Goal: Task Accomplishment & Management: Use online tool/utility

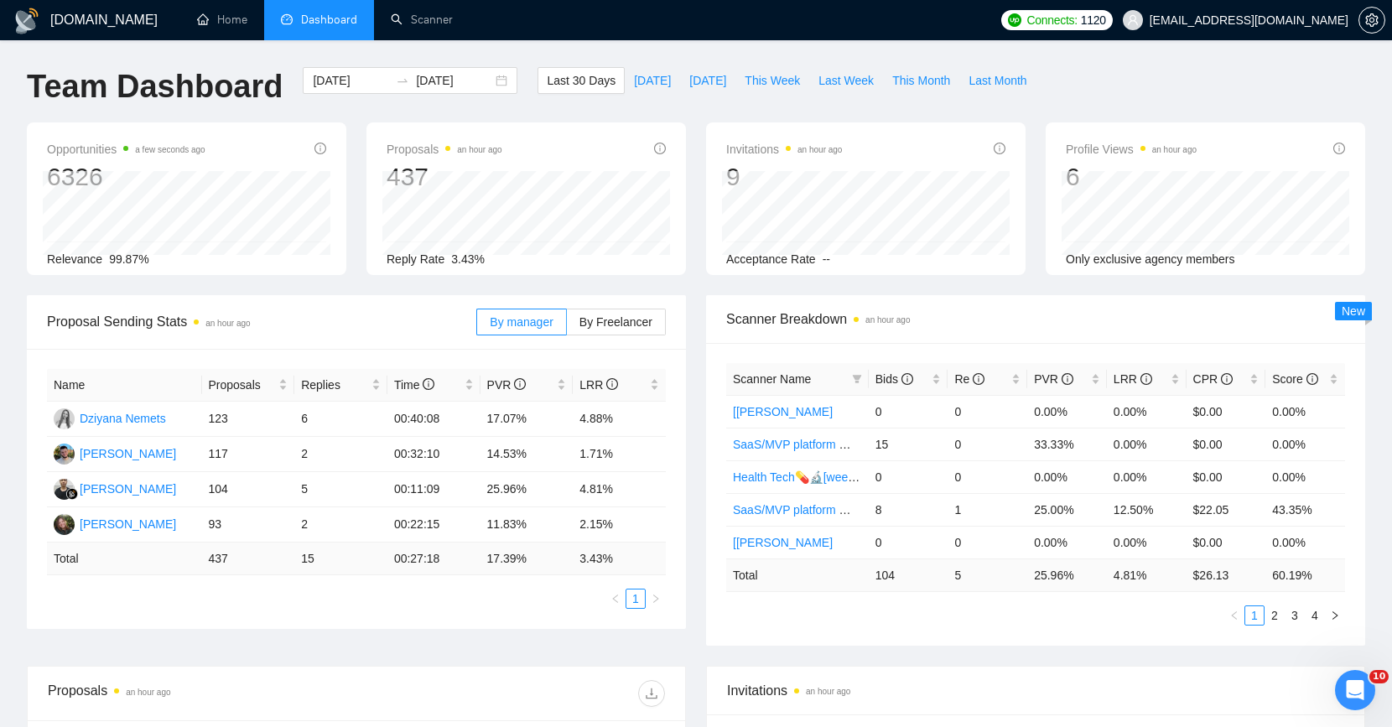
click at [279, 313] on span "Proposal Sending Stats an hour ago" at bounding box center [261, 321] width 429 height 21
click at [346, 85] on input "[DATE]" at bounding box center [351, 80] width 76 height 18
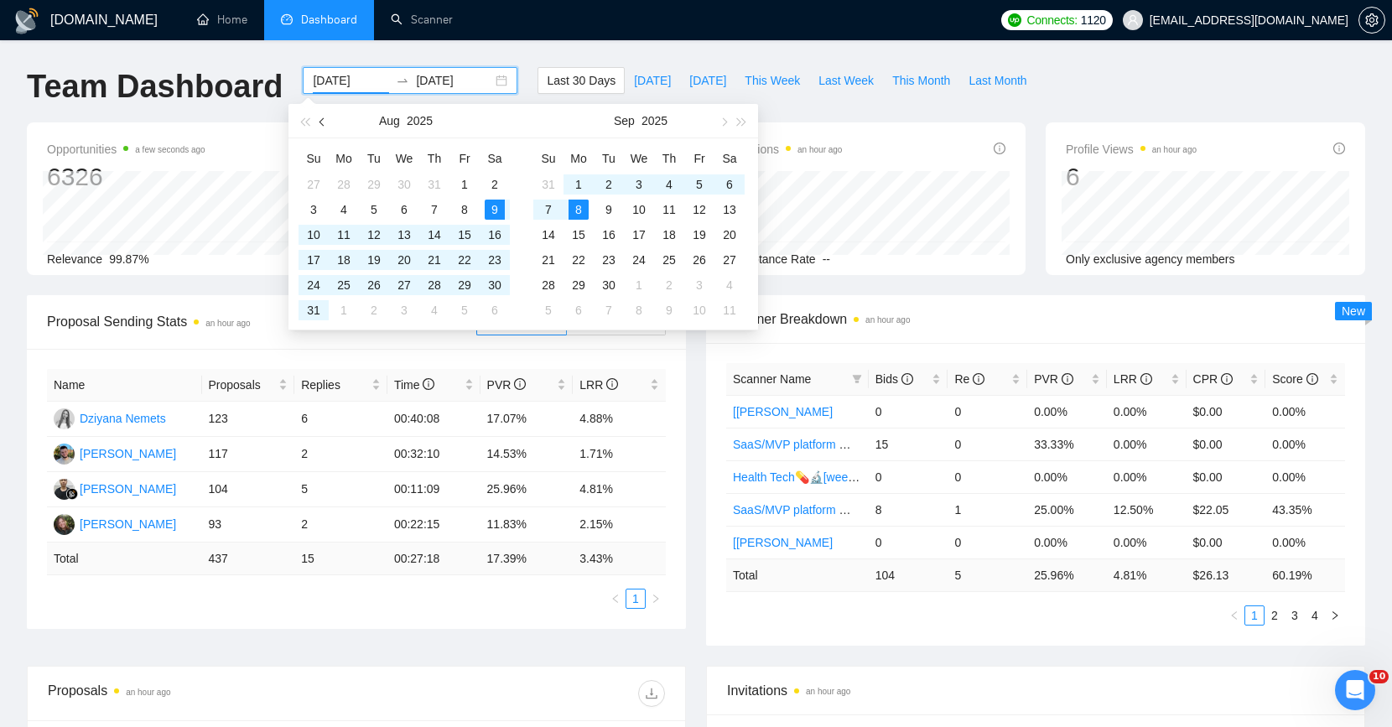
click at [331, 111] on div "[DATE]" at bounding box center [405, 121] width 235 height 34
click at [329, 114] on button "button" at bounding box center [323, 121] width 18 height 34
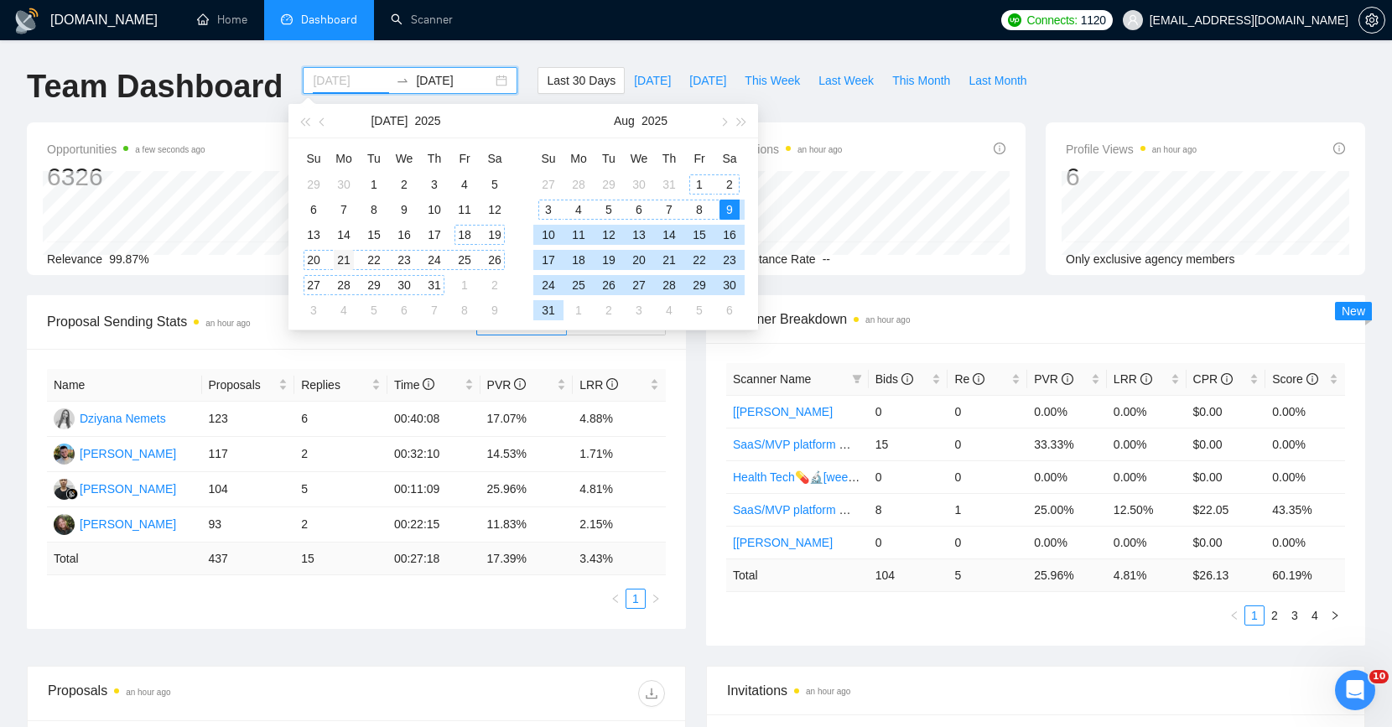
type input "[DATE]"
click at [340, 258] on div "21" at bounding box center [344, 260] width 20 height 20
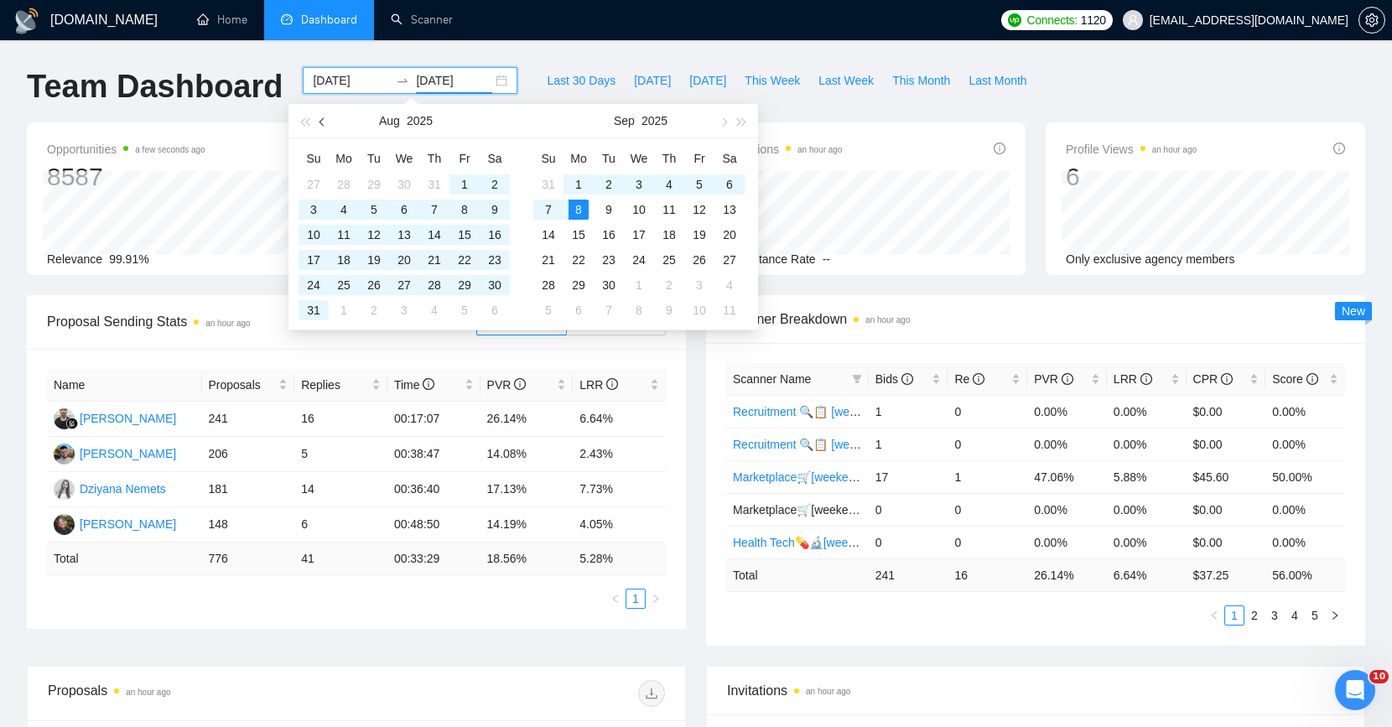
click at [328, 118] on button "button" at bounding box center [323, 121] width 18 height 34
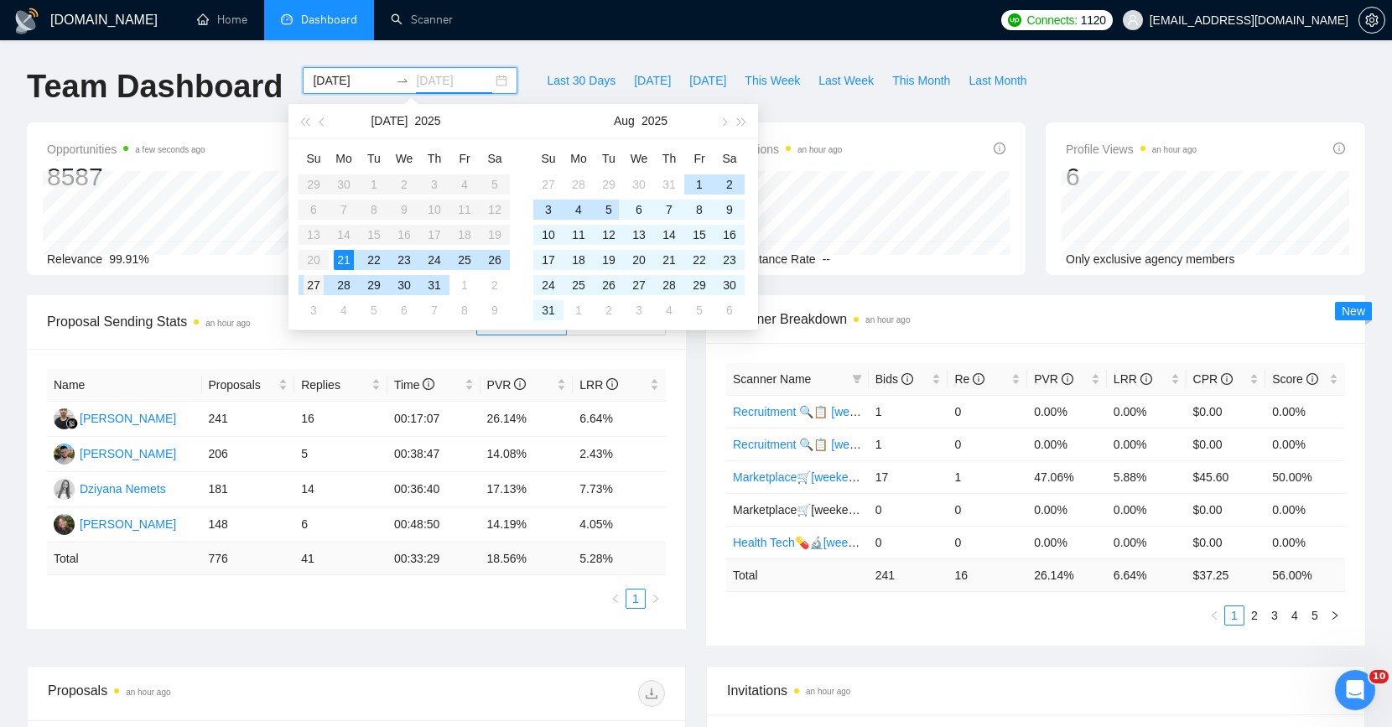
type input "[DATE]"
click at [313, 283] on div "27" at bounding box center [314, 285] width 20 height 20
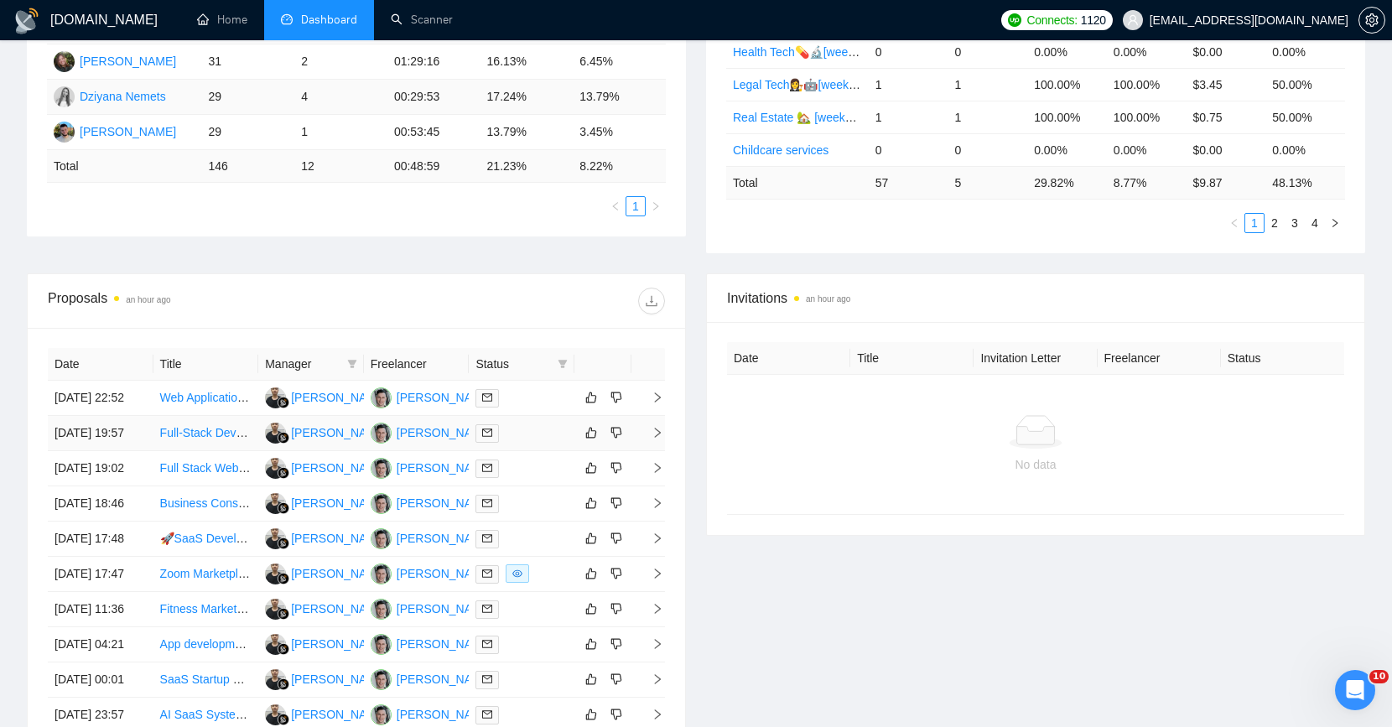
scroll to position [480, 0]
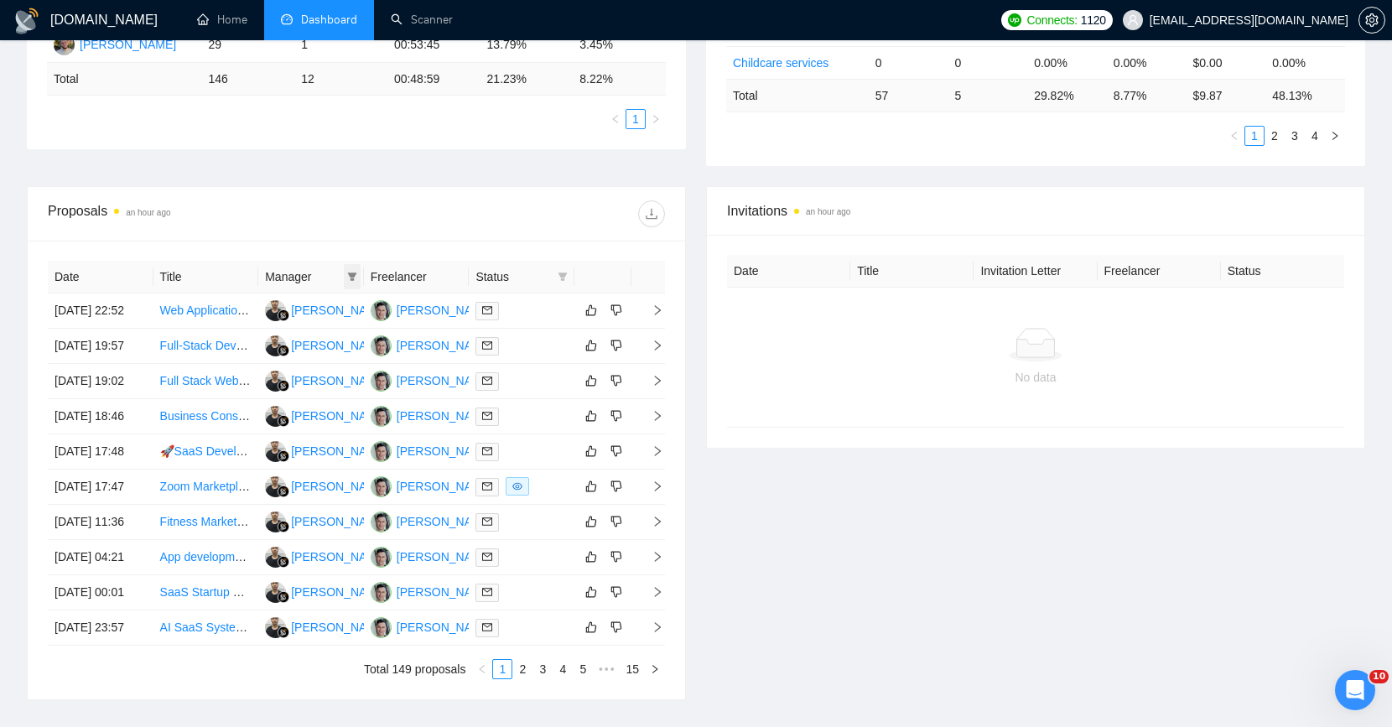
click at [352, 275] on icon "filter" at bounding box center [351, 277] width 9 height 8
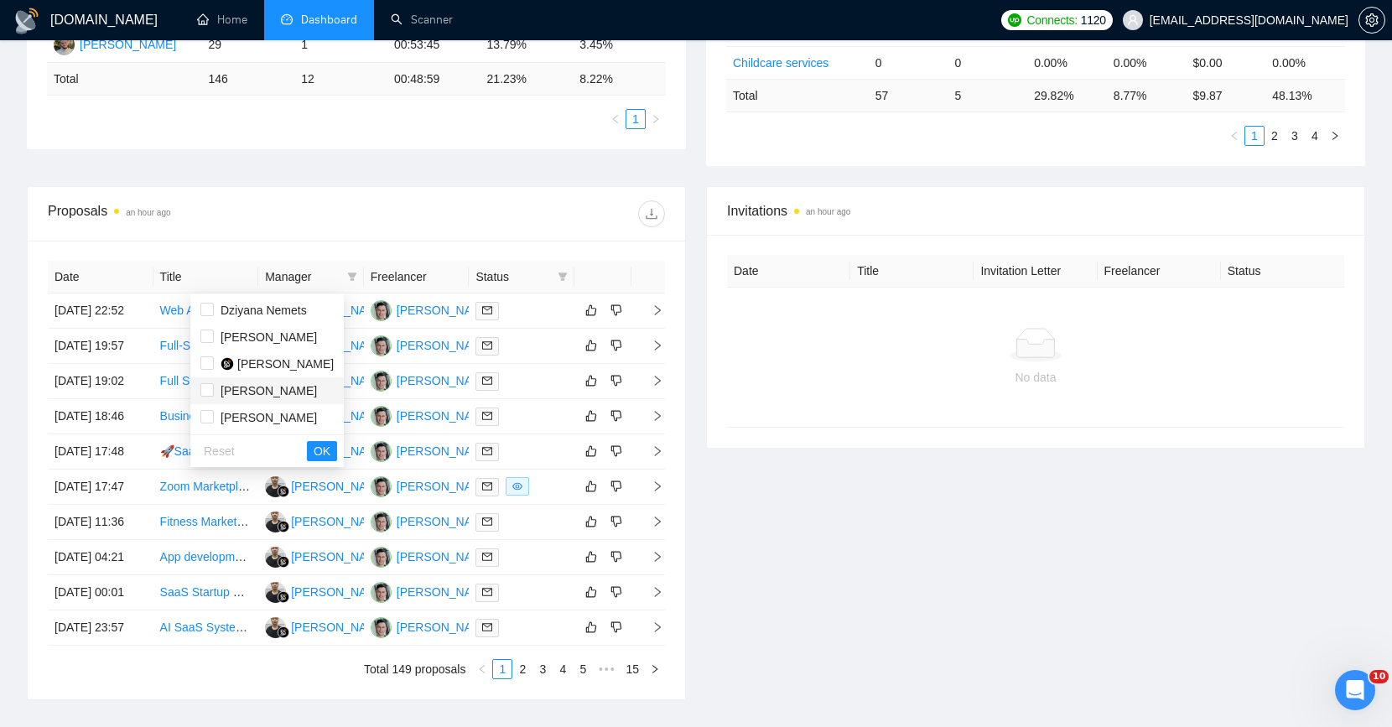
click at [259, 382] on div "[PERSON_NAME]" at bounding box center [269, 391] width 96 height 18
checkbox input "true"
click at [330, 445] on span "OK" at bounding box center [322, 451] width 17 height 18
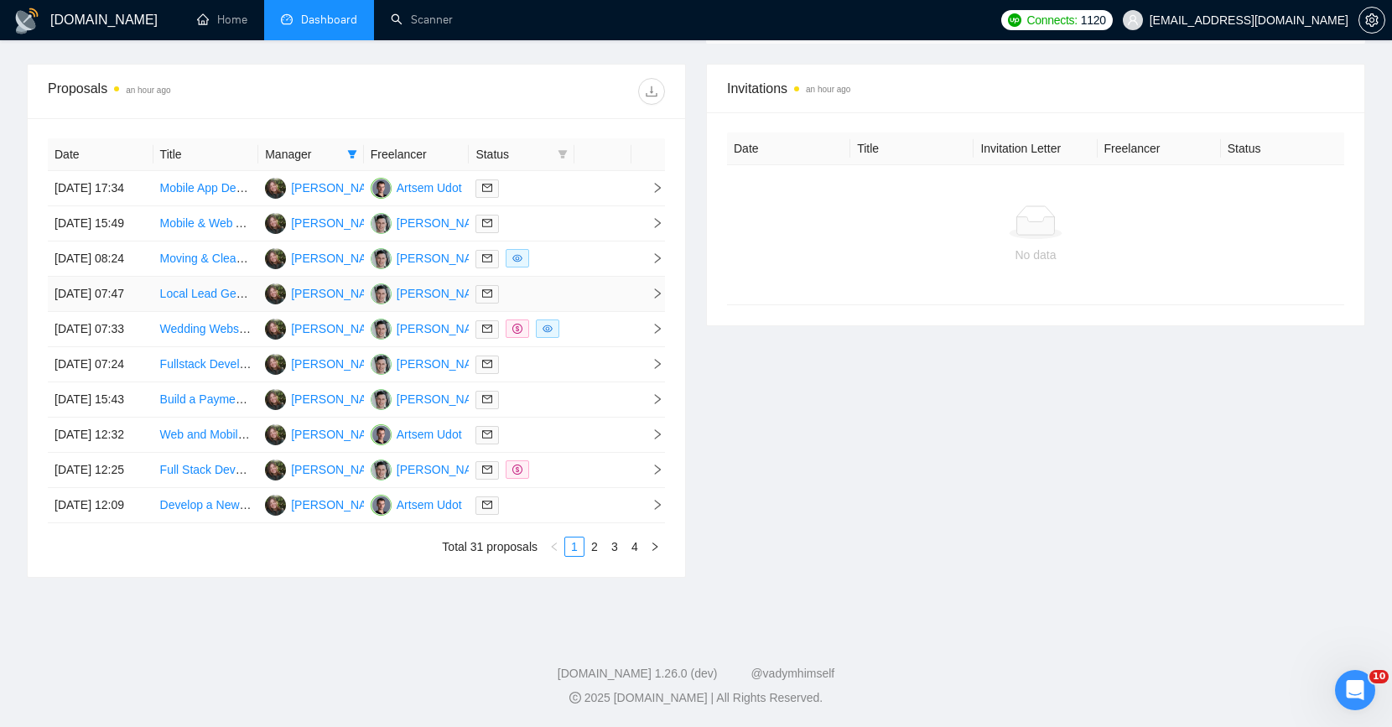
scroll to position [713, 0]
click at [589, 556] on link "2" at bounding box center [594, 547] width 18 height 18
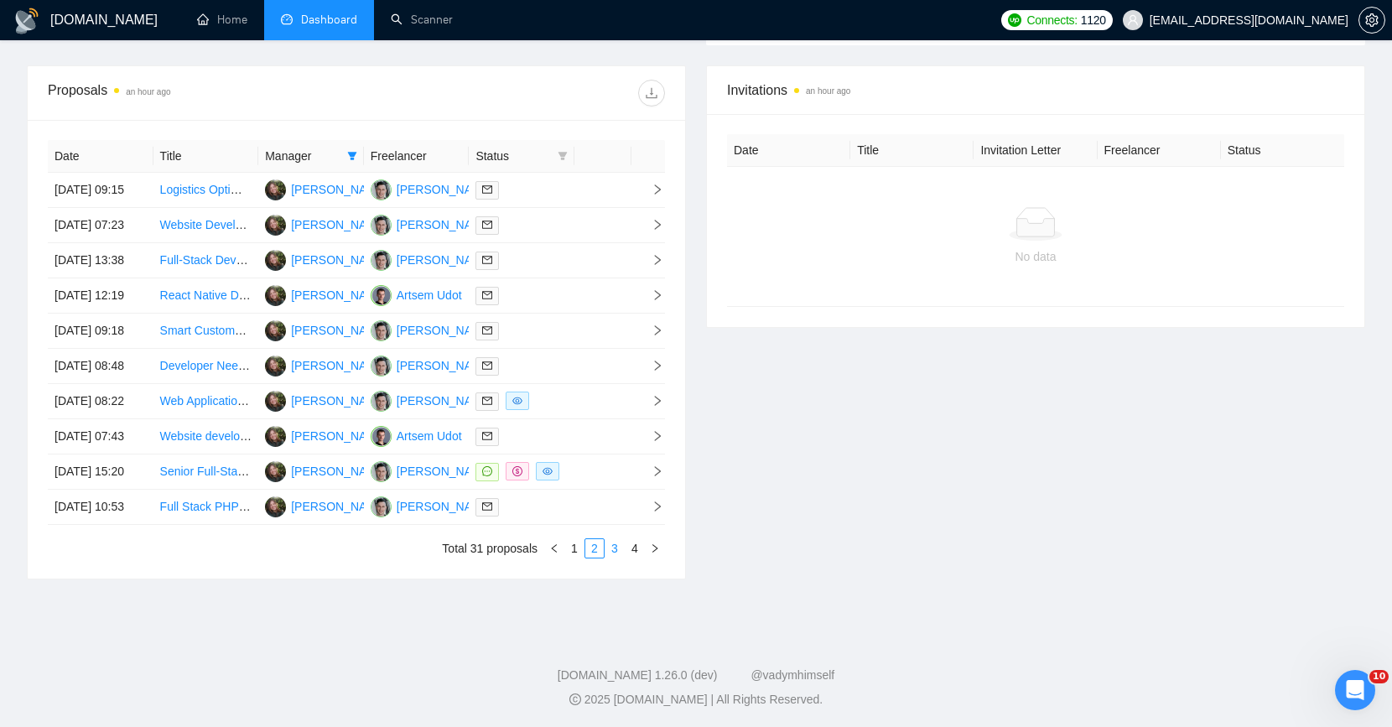
click at [615, 558] on link "3" at bounding box center [614, 548] width 18 height 18
click at [637, 558] on link "4" at bounding box center [635, 548] width 18 height 18
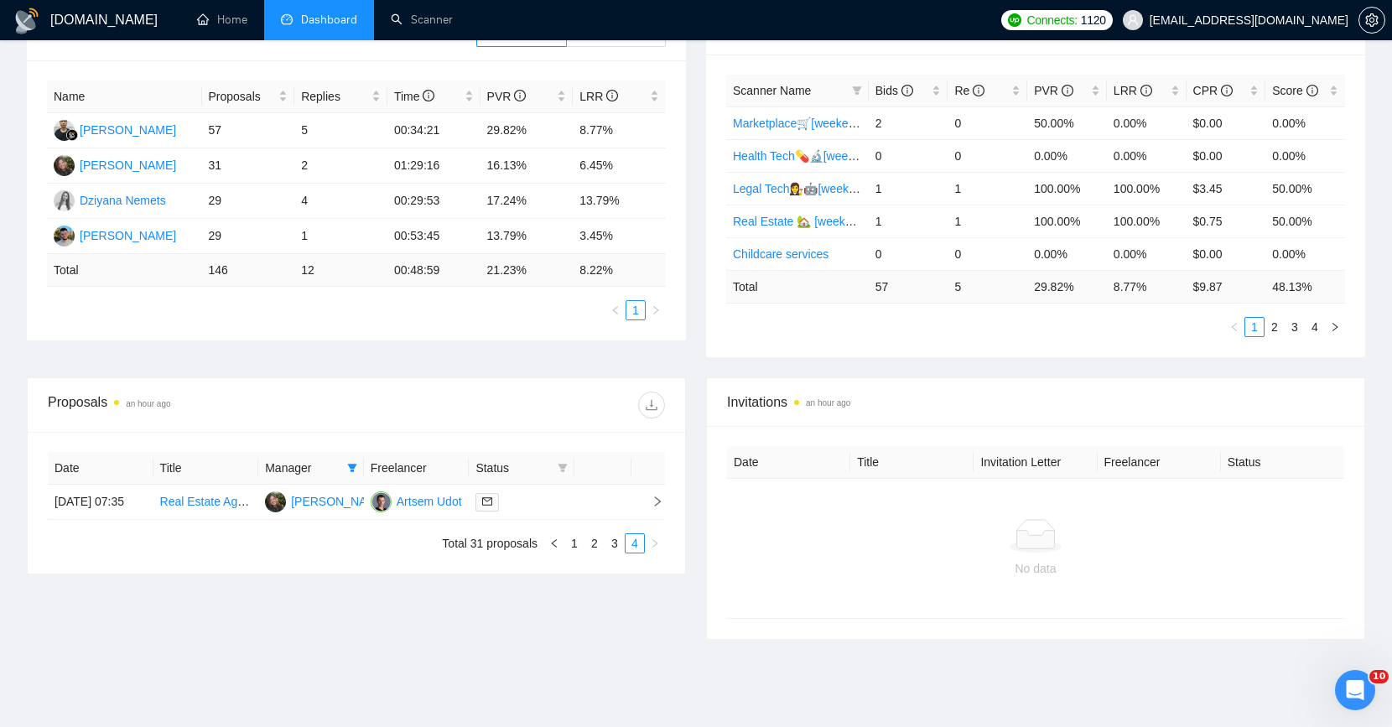
scroll to position [288, 0]
click at [622, 553] on link "3" at bounding box center [614, 543] width 18 height 18
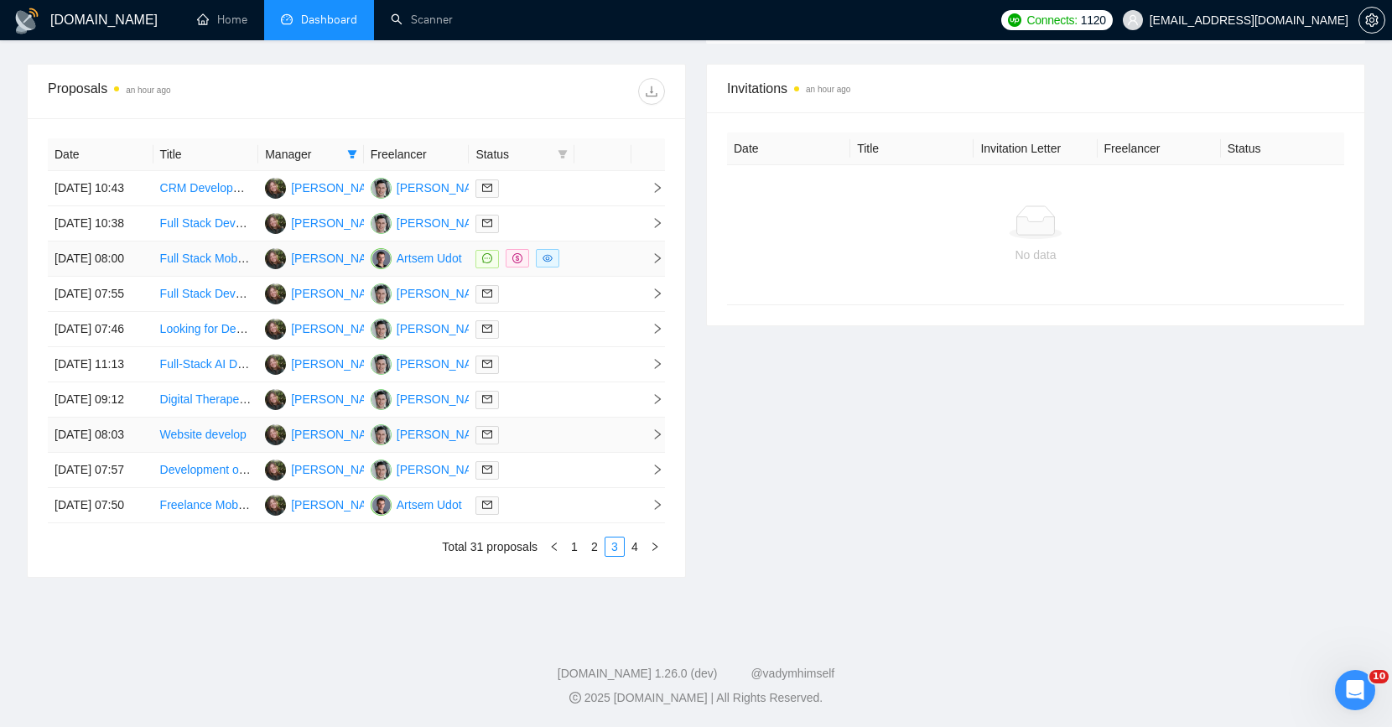
scroll to position [674, 0]
click at [595, 556] on link "2" at bounding box center [594, 547] width 18 height 18
click at [569, 556] on link "1" at bounding box center [574, 547] width 18 height 18
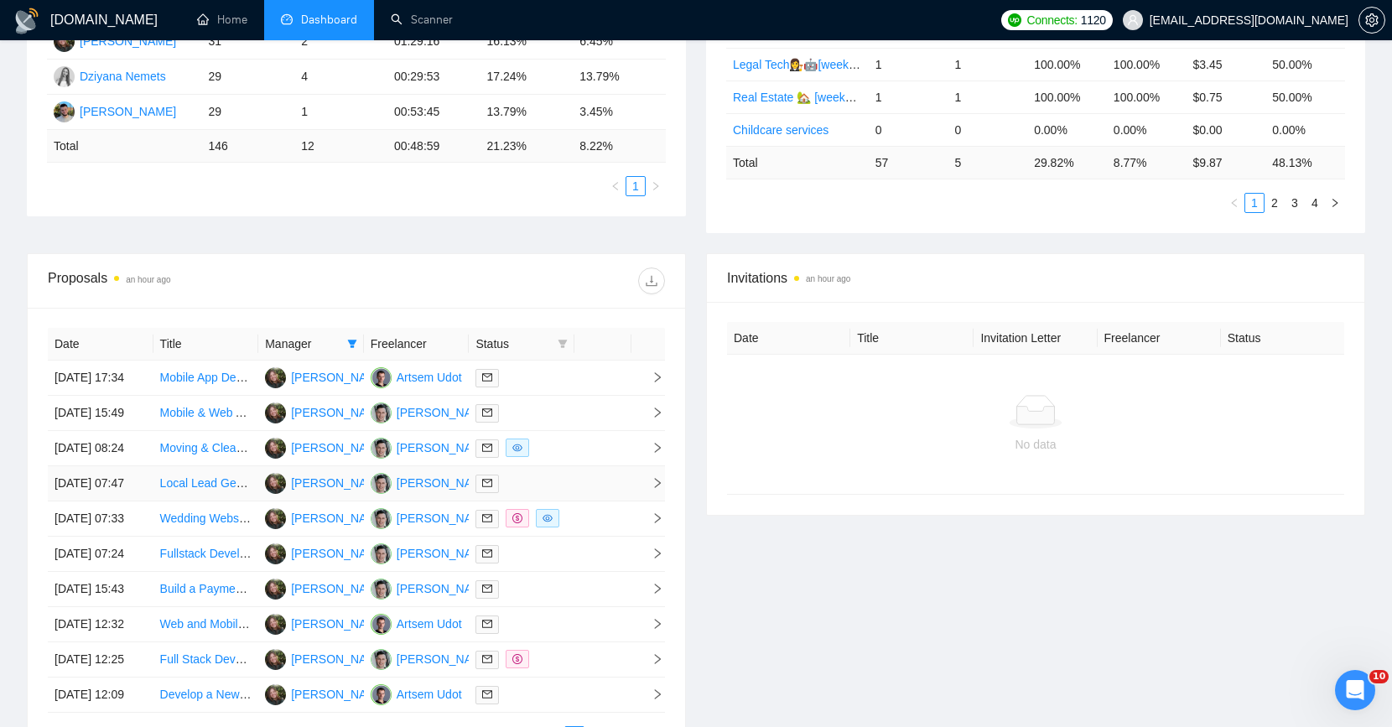
scroll to position [197, 0]
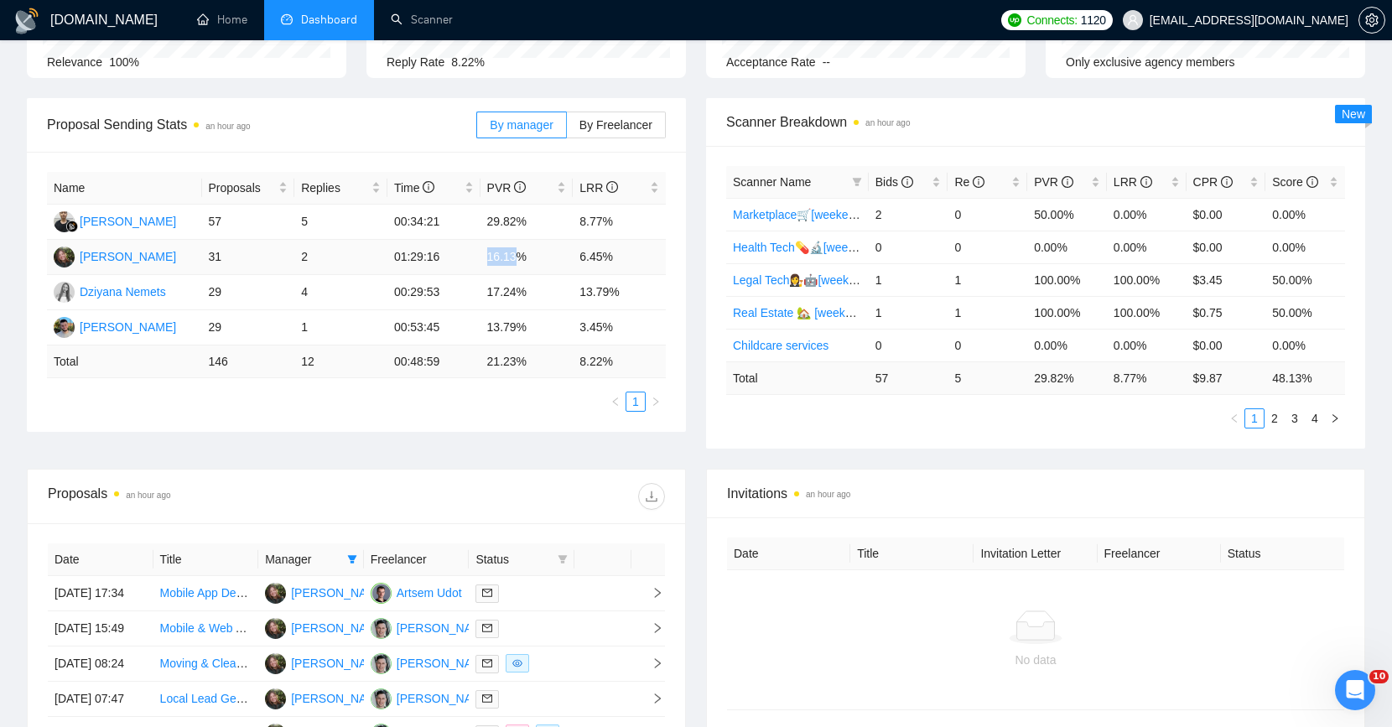
drag, startPoint x: 478, startPoint y: 252, endPoint x: 517, endPoint y: 255, distance: 39.6
click at [517, 255] on tr "[PERSON_NAME] 31 2 01:29:16 16.13% 6.45%" at bounding box center [356, 257] width 619 height 35
drag, startPoint x: 209, startPoint y: 254, endPoint x: 250, endPoint y: 258, distance: 41.3
click at [250, 258] on td "31" at bounding box center [248, 257] width 93 height 35
drag, startPoint x: 497, startPoint y: 259, endPoint x: 508, endPoint y: 259, distance: 10.9
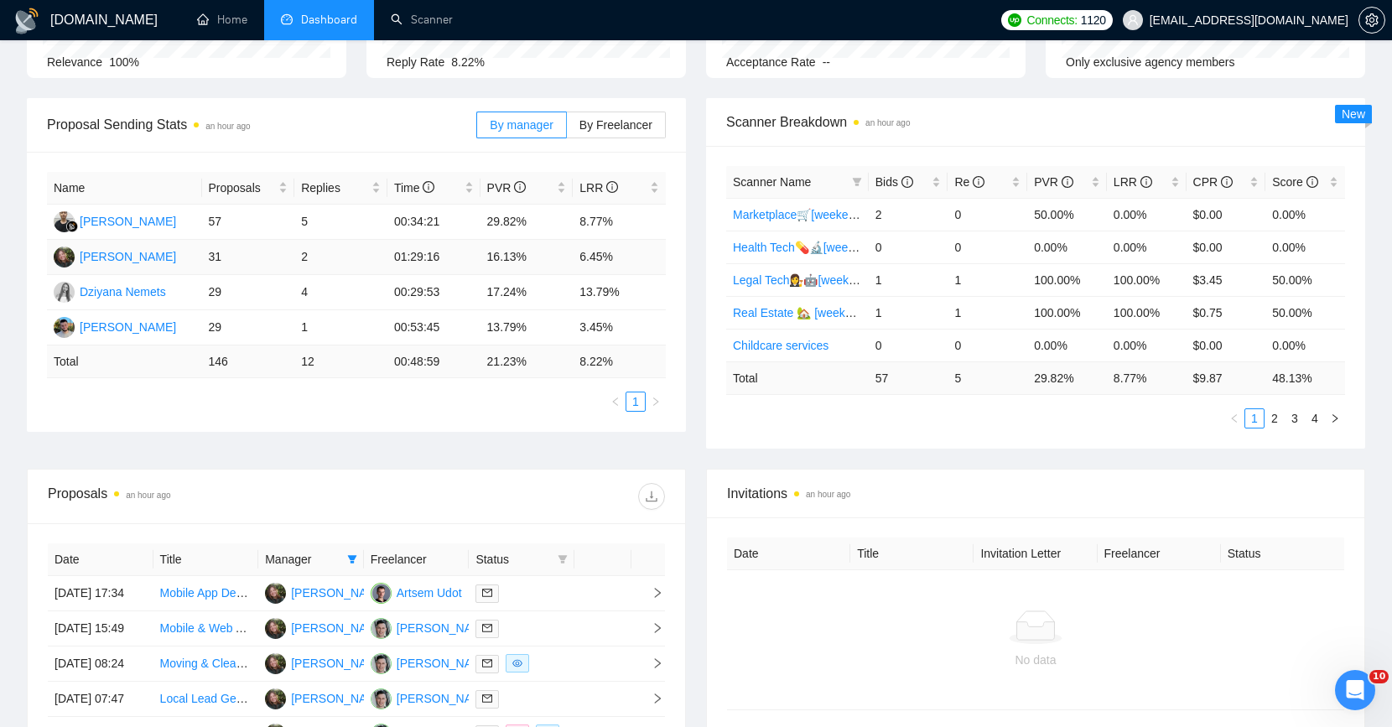
click at [508, 259] on td "16.13%" at bounding box center [526, 257] width 93 height 35
